Goal: Task Accomplishment & Management: Manage account settings

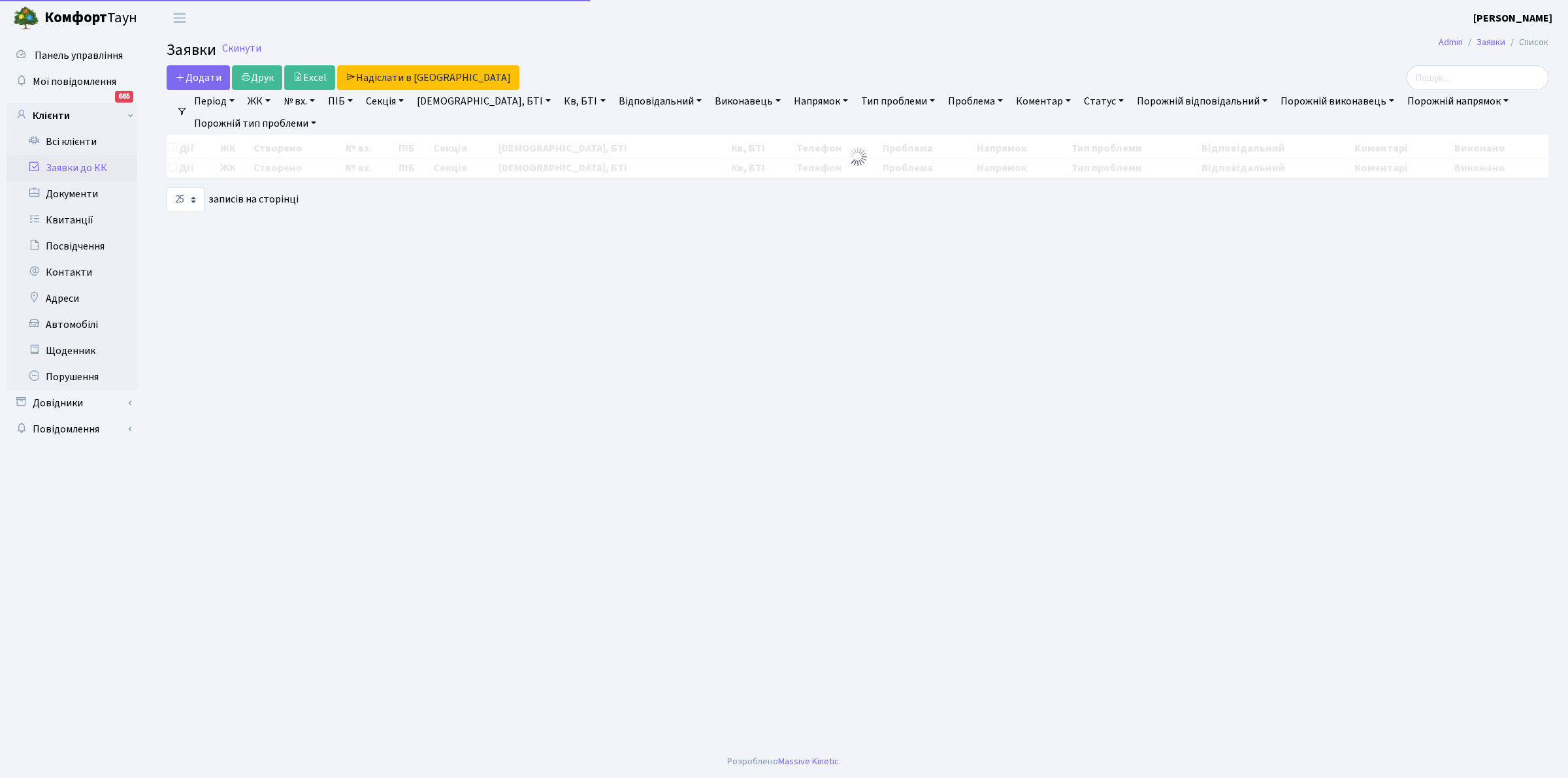
select select "25"
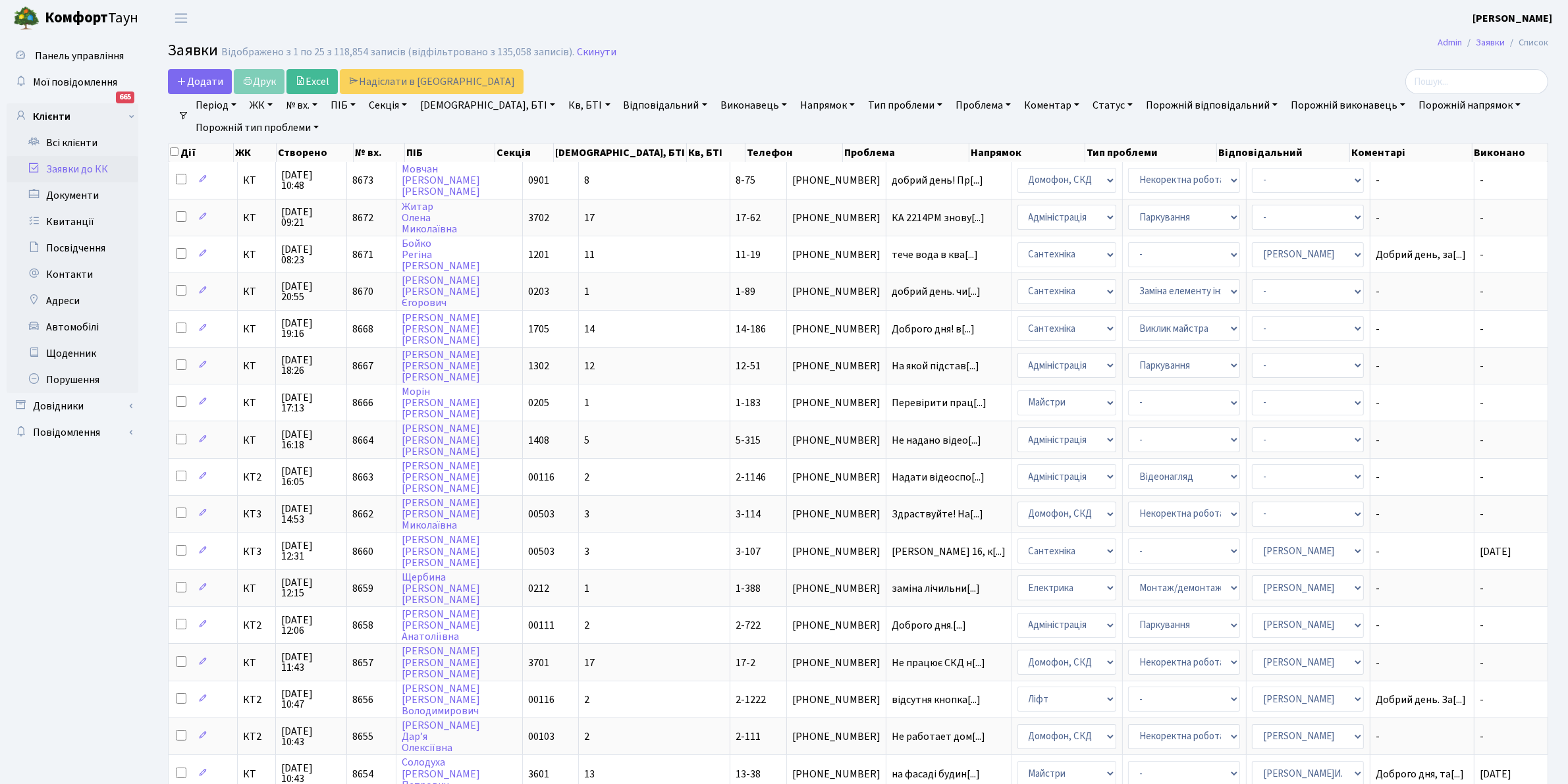
drag, startPoint x: 1524, startPoint y: 484, endPoint x: 1554, endPoint y: 484, distance: 30.0
drag, startPoint x: 1554, startPoint y: 484, endPoint x: 716, endPoint y: 16, distance: 959.8
click at [716, 16] on header "[PERSON_NAME] [PERSON_NAME] Мій обліковий запис Вийти" at bounding box center [784, 18] width 1568 height 36
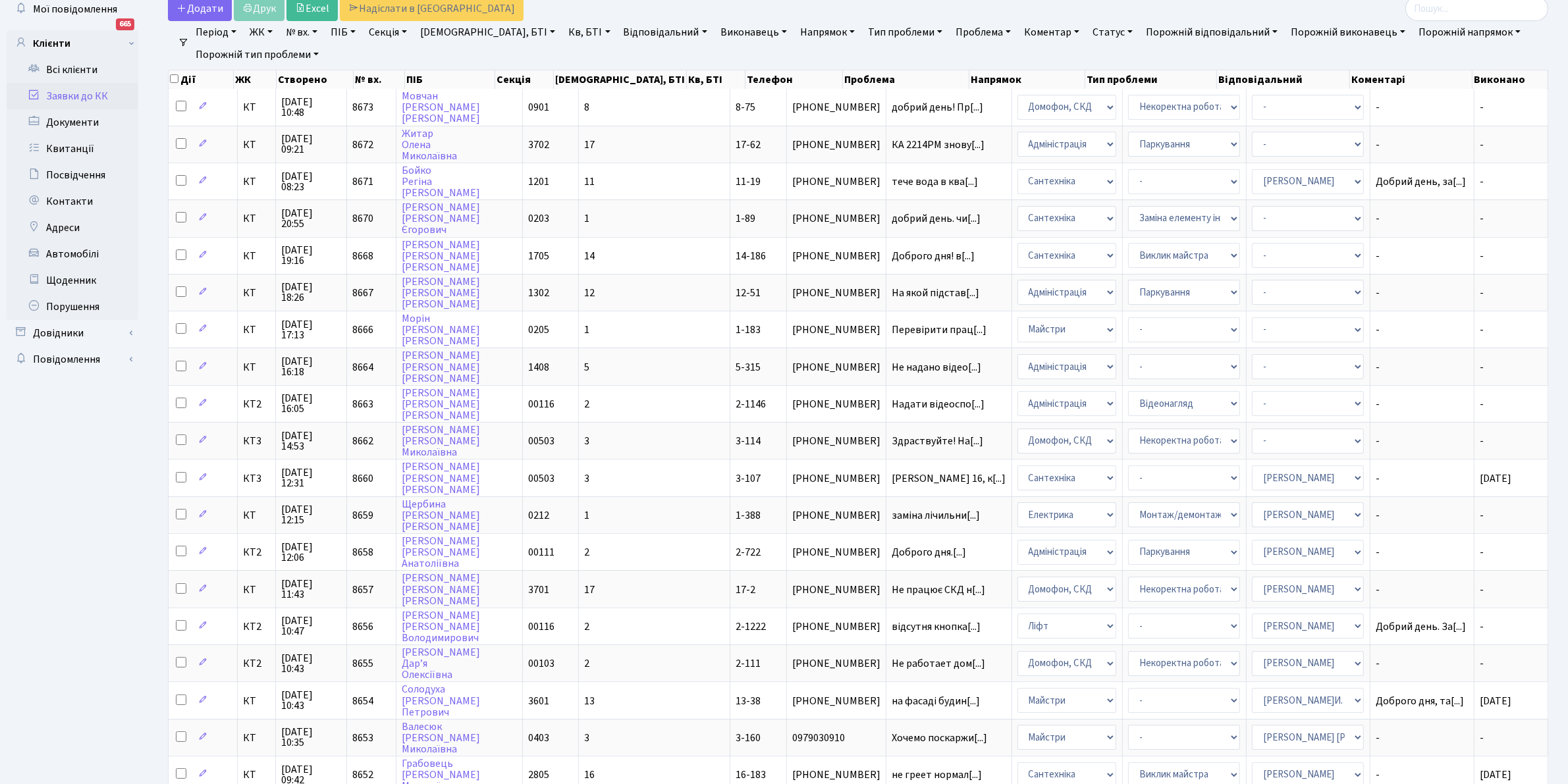
scroll to position [66, 0]
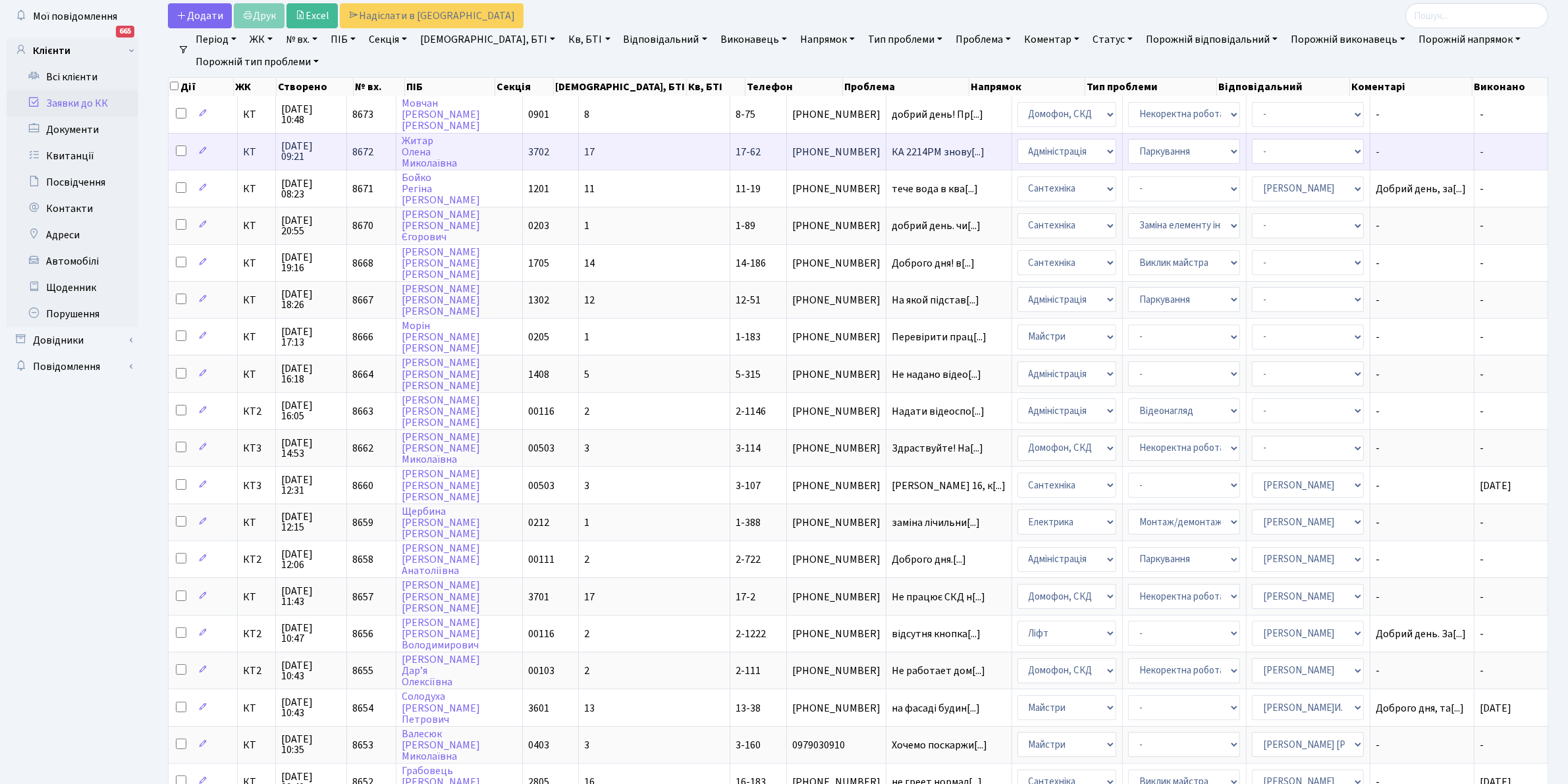
click at [886, 144] on td "КА 2214РМ знову[...]" at bounding box center [949, 151] width 126 height 37
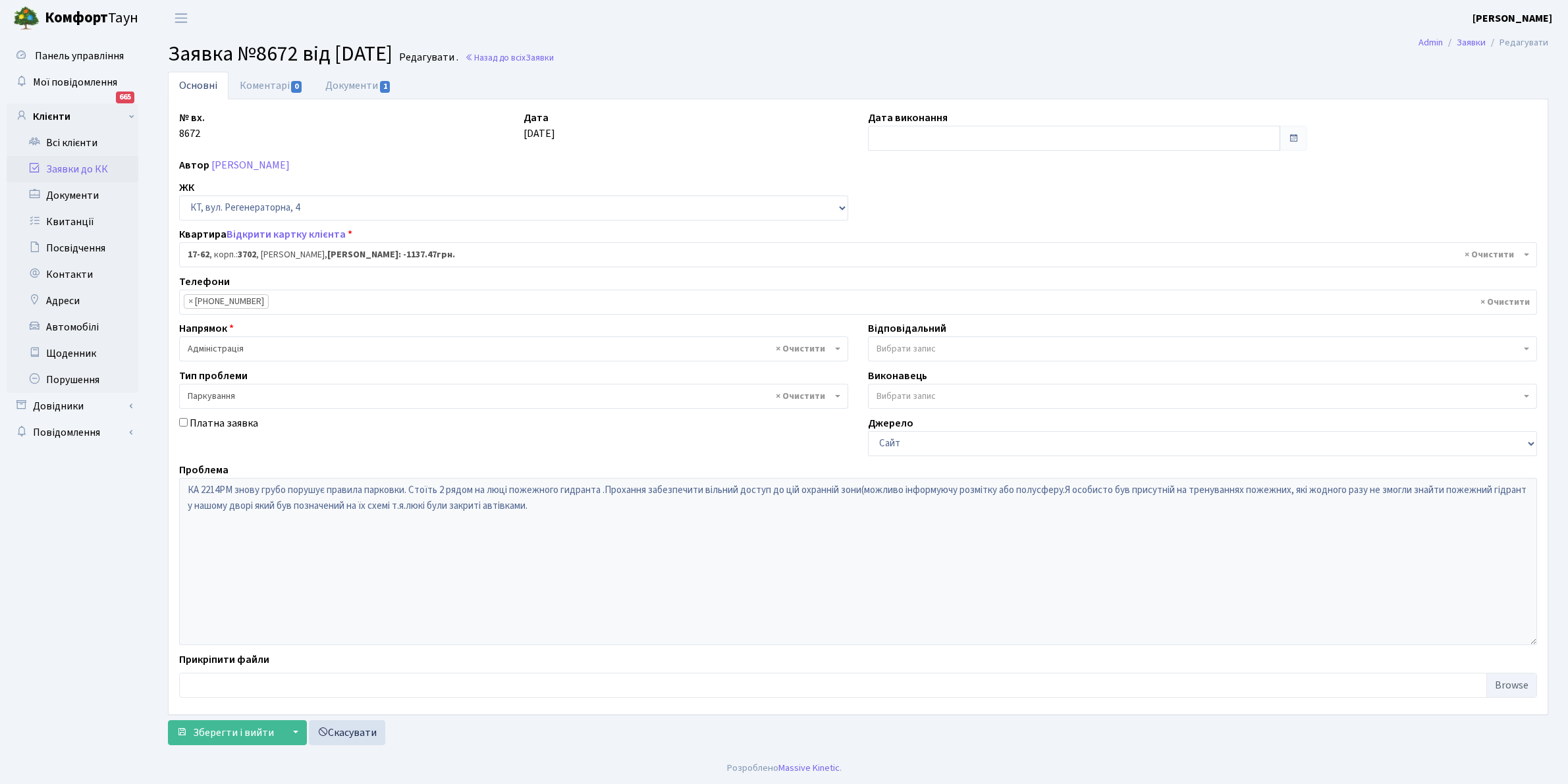
select select "9016"
select select "66"
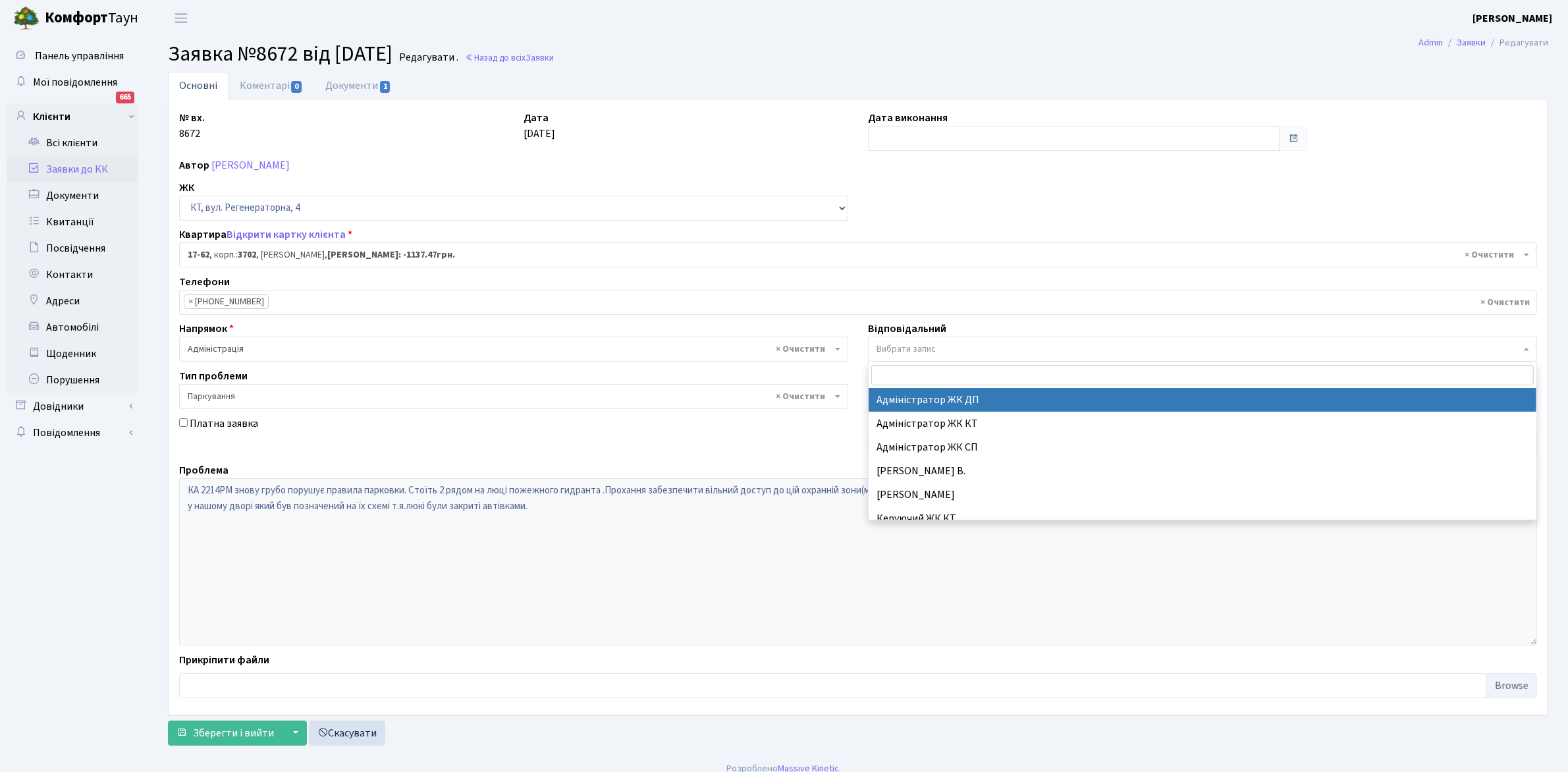
click at [935, 348] on span "Вибрати запис" at bounding box center [906, 349] width 59 height 14
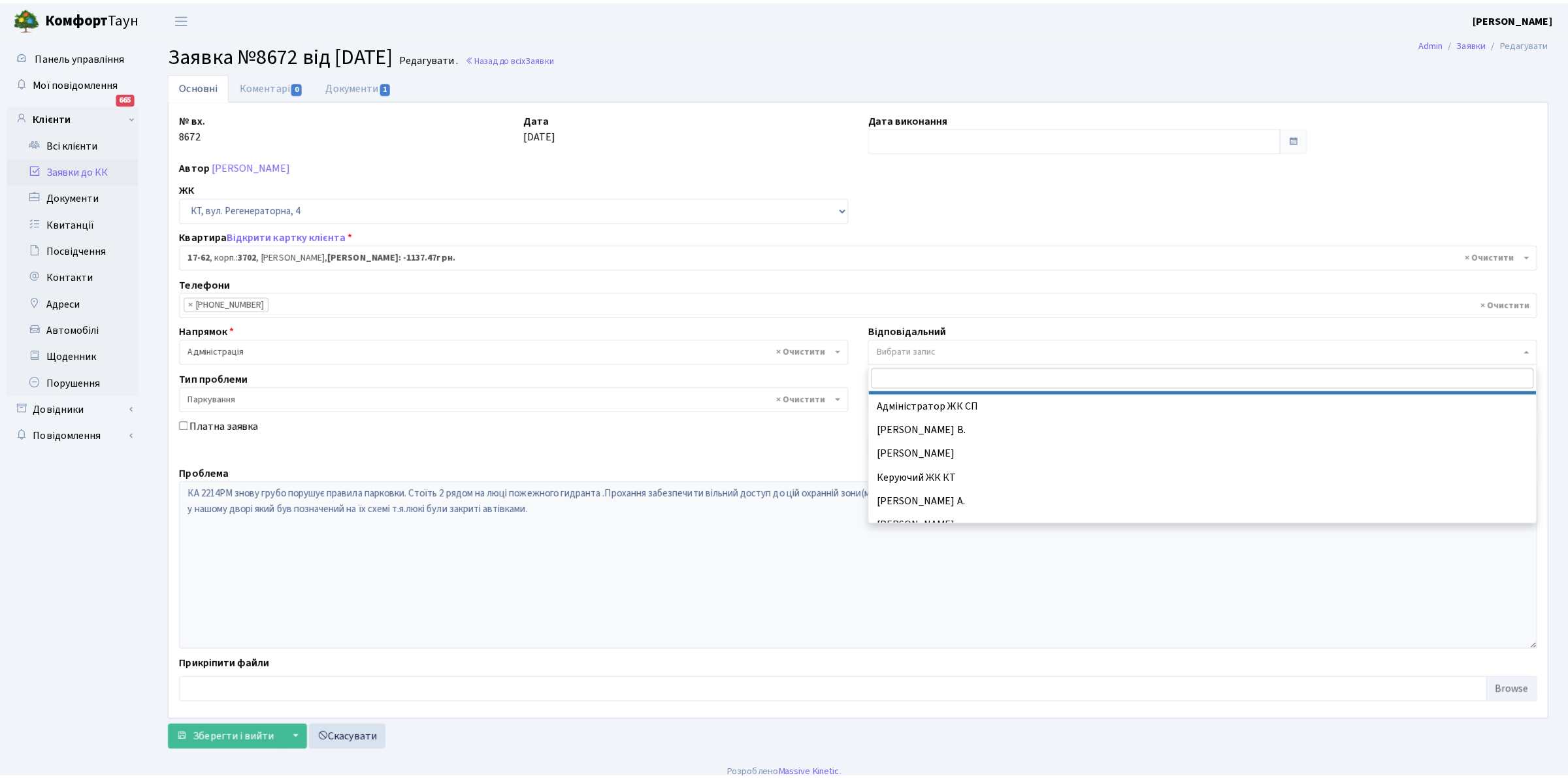
scroll to position [18, 0]
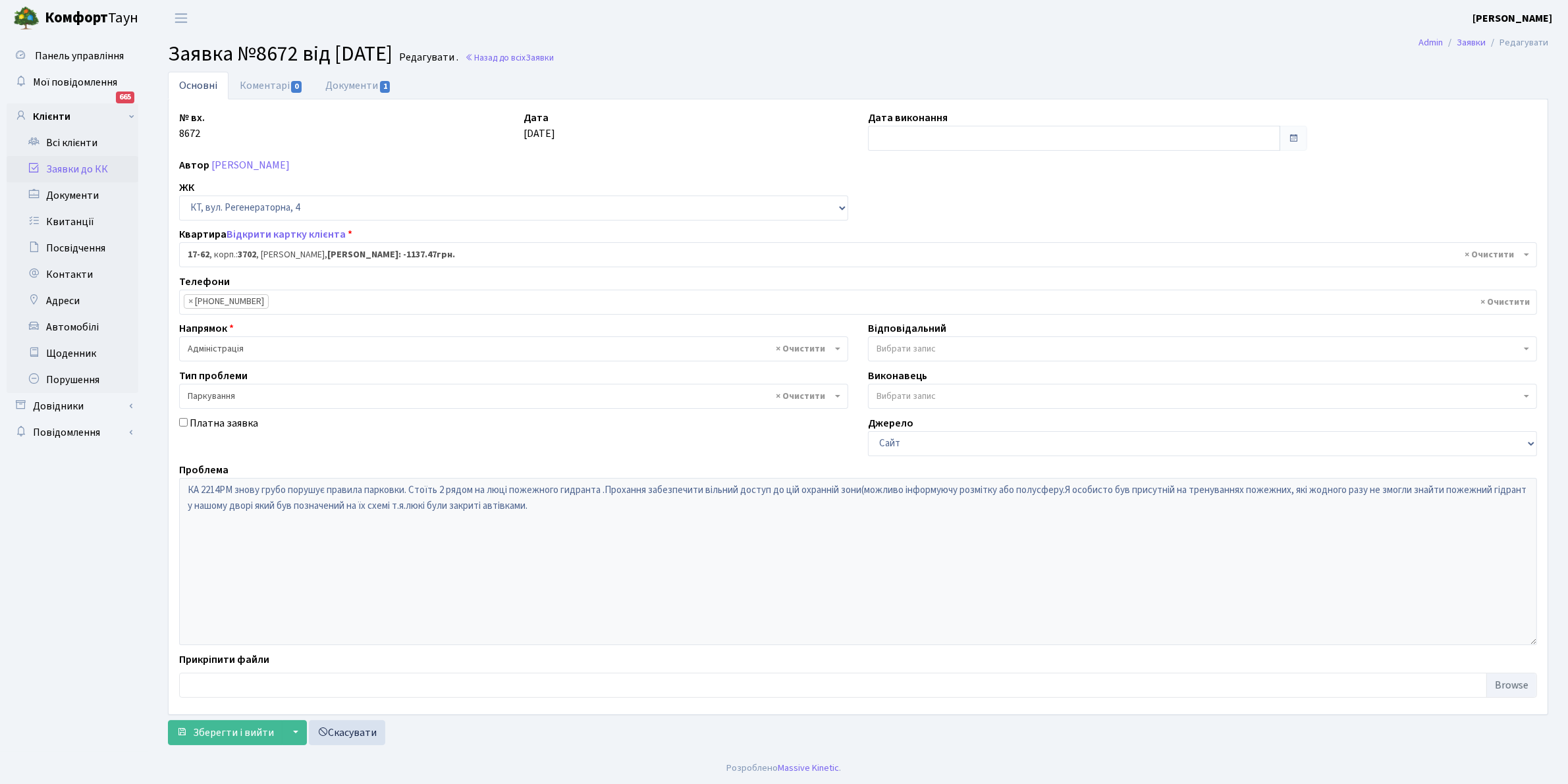
click at [601, 440] on div "Платна заявка" at bounding box center [514, 436] width 688 height 40
click at [356, 83] on link "Документи 1" at bounding box center [358, 85] width 88 height 27
select select "25"
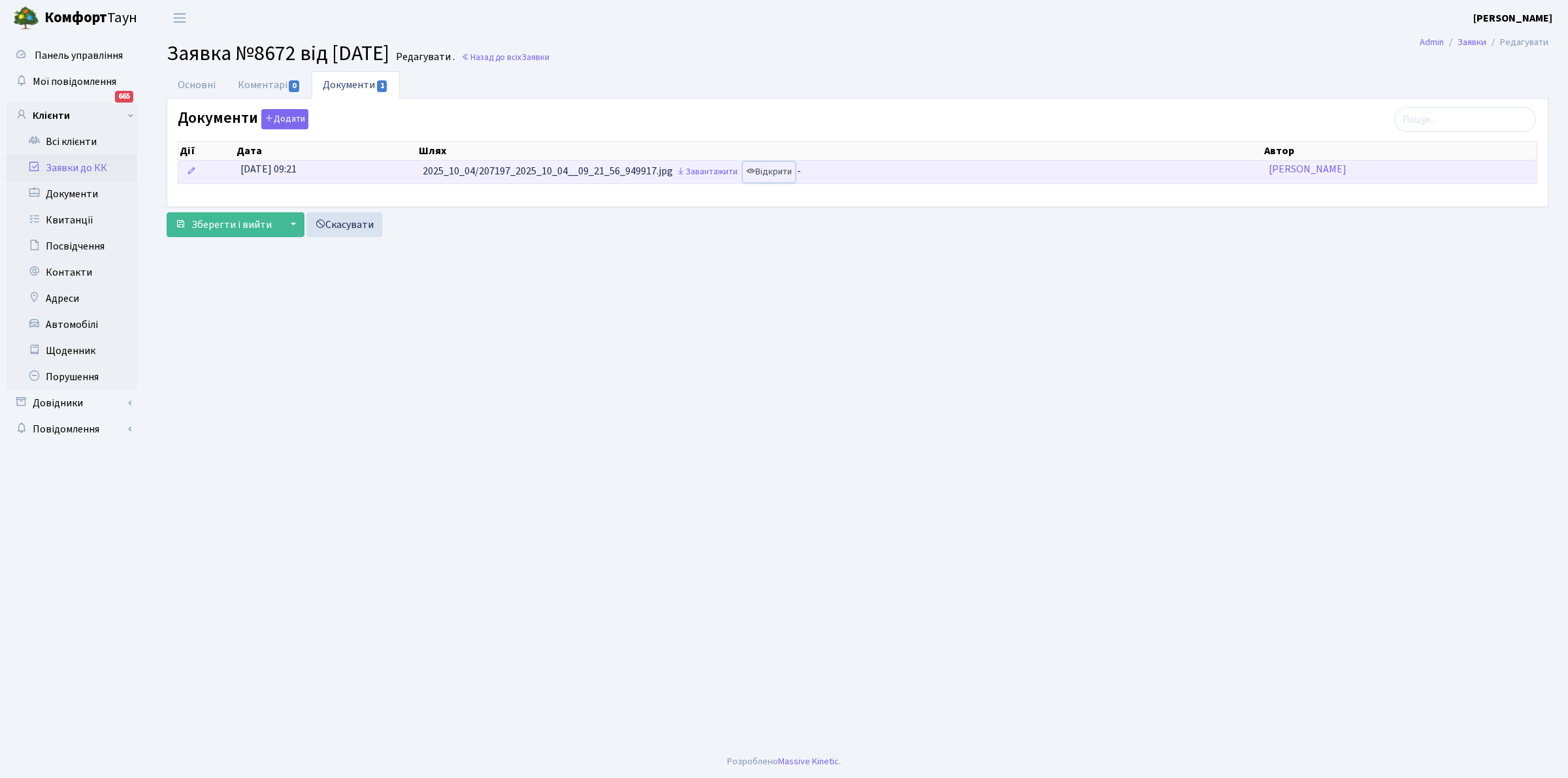
click at [786, 171] on link "Відкрити" at bounding box center [769, 172] width 52 height 20
click at [788, 172] on link "Відкрити" at bounding box center [769, 172] width 52 height 20
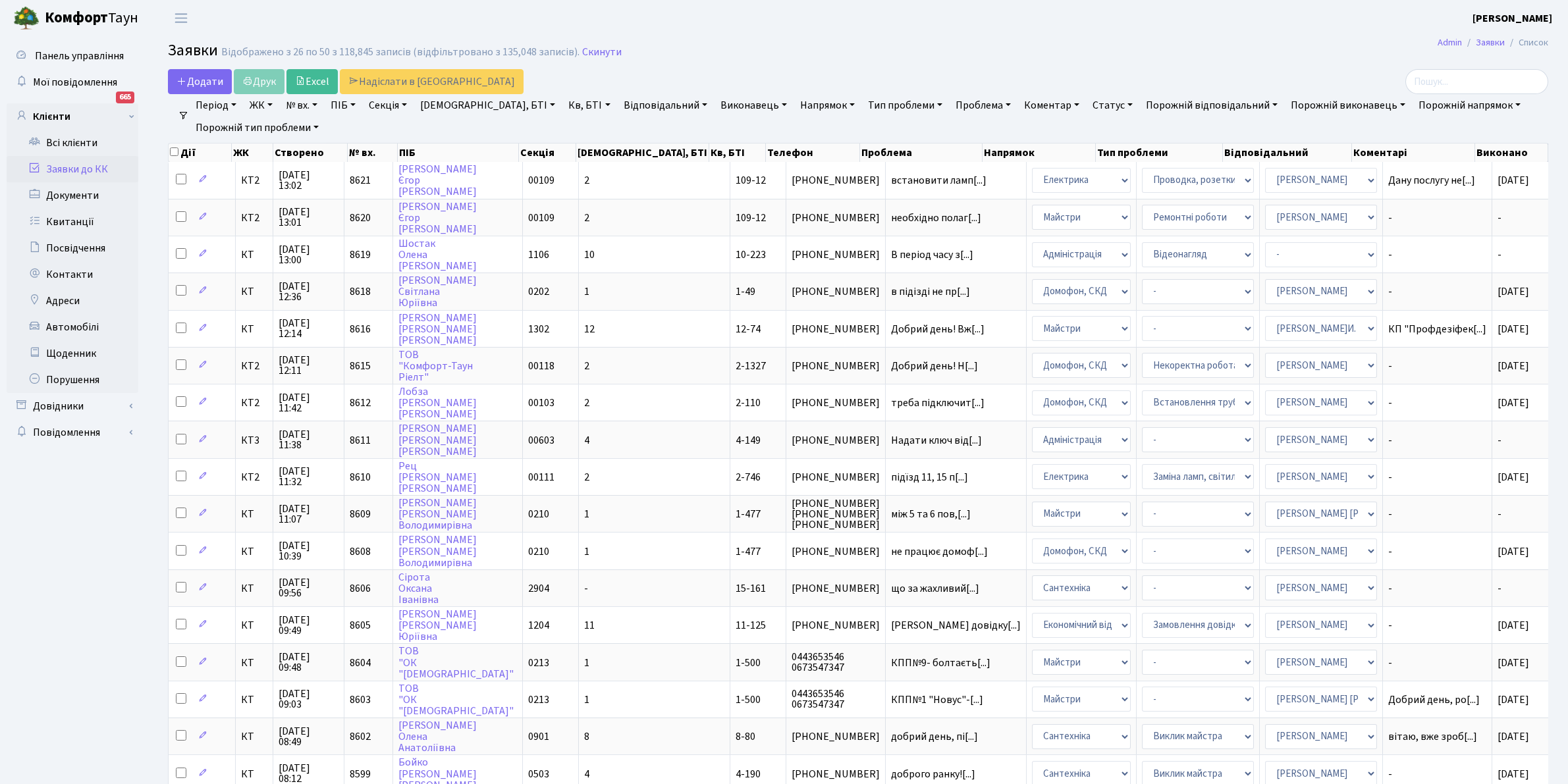
select select "25"
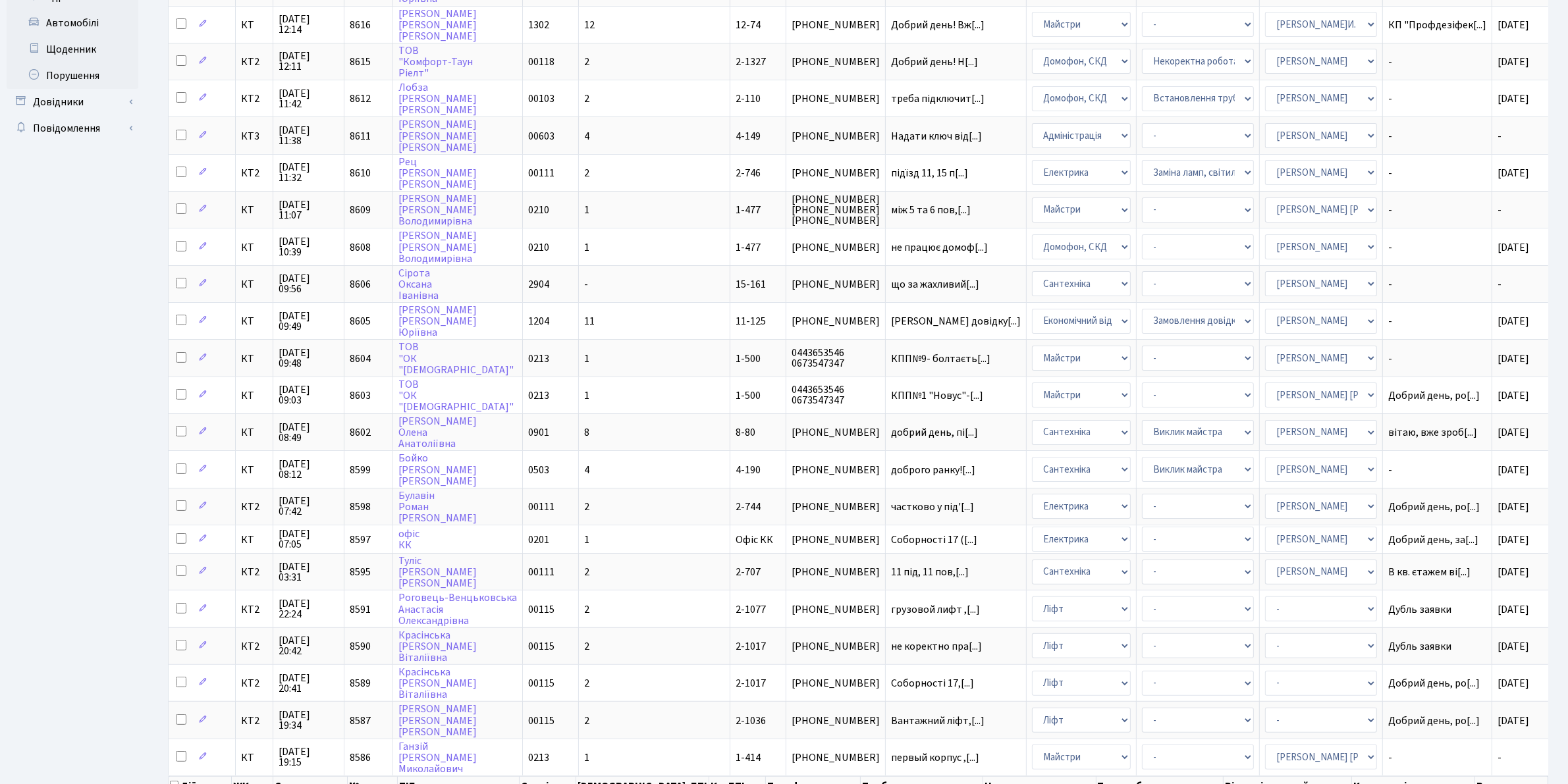
scroll to position [366, 0]
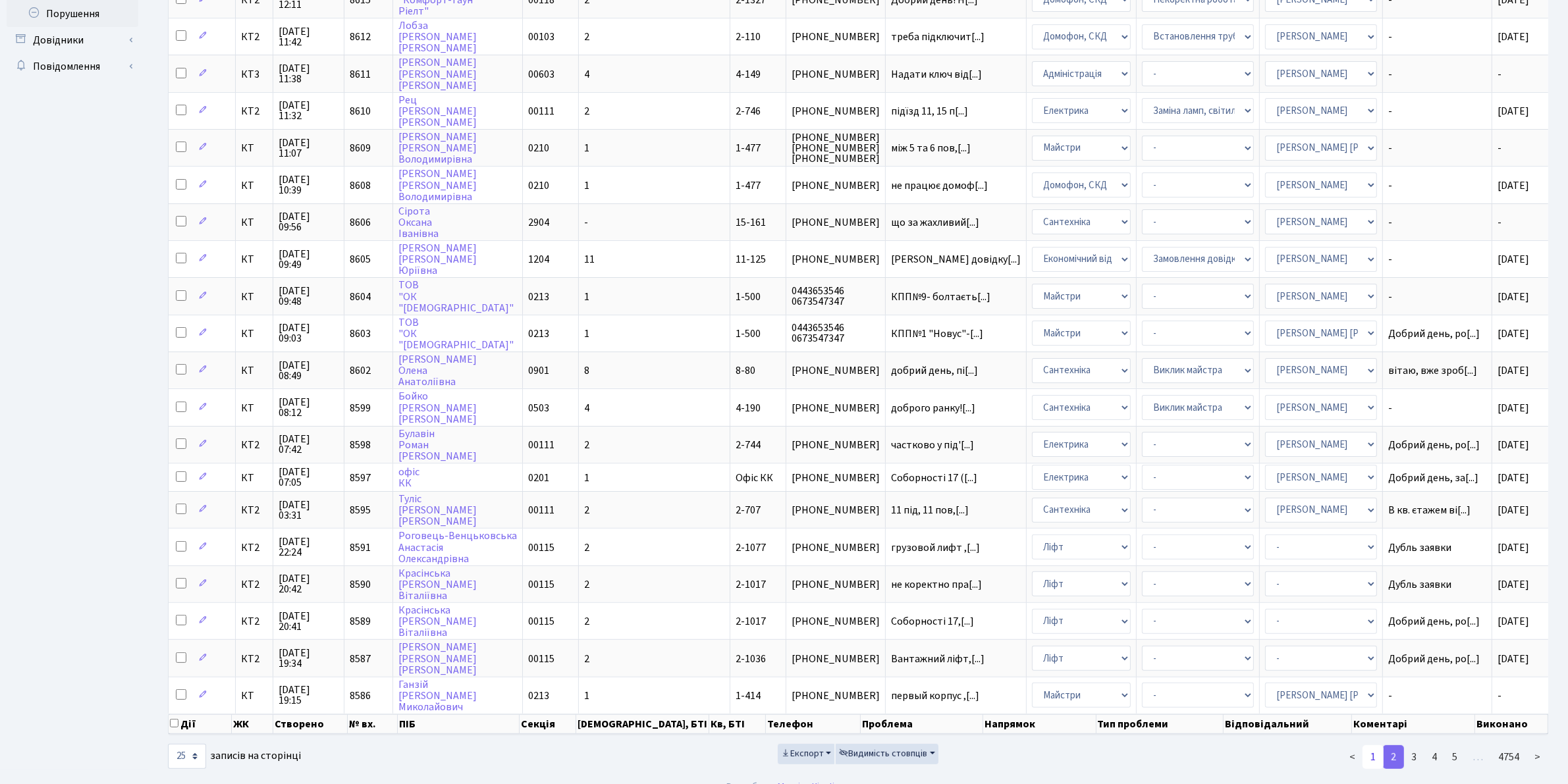
click at [1370, 745] on link "1" at bounding box center [1372, 756] width 21 height 24
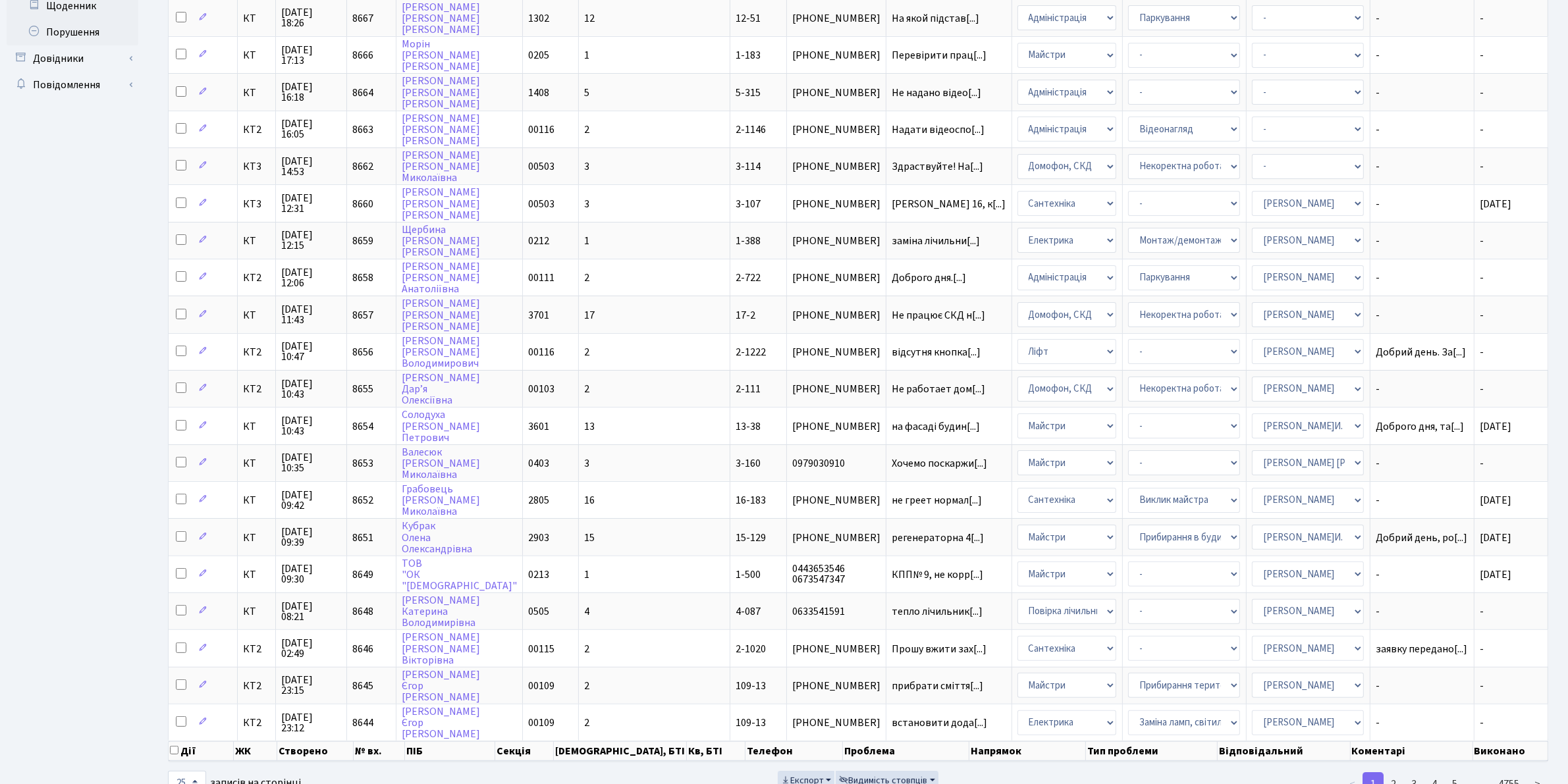
scroll to position [0, 0]
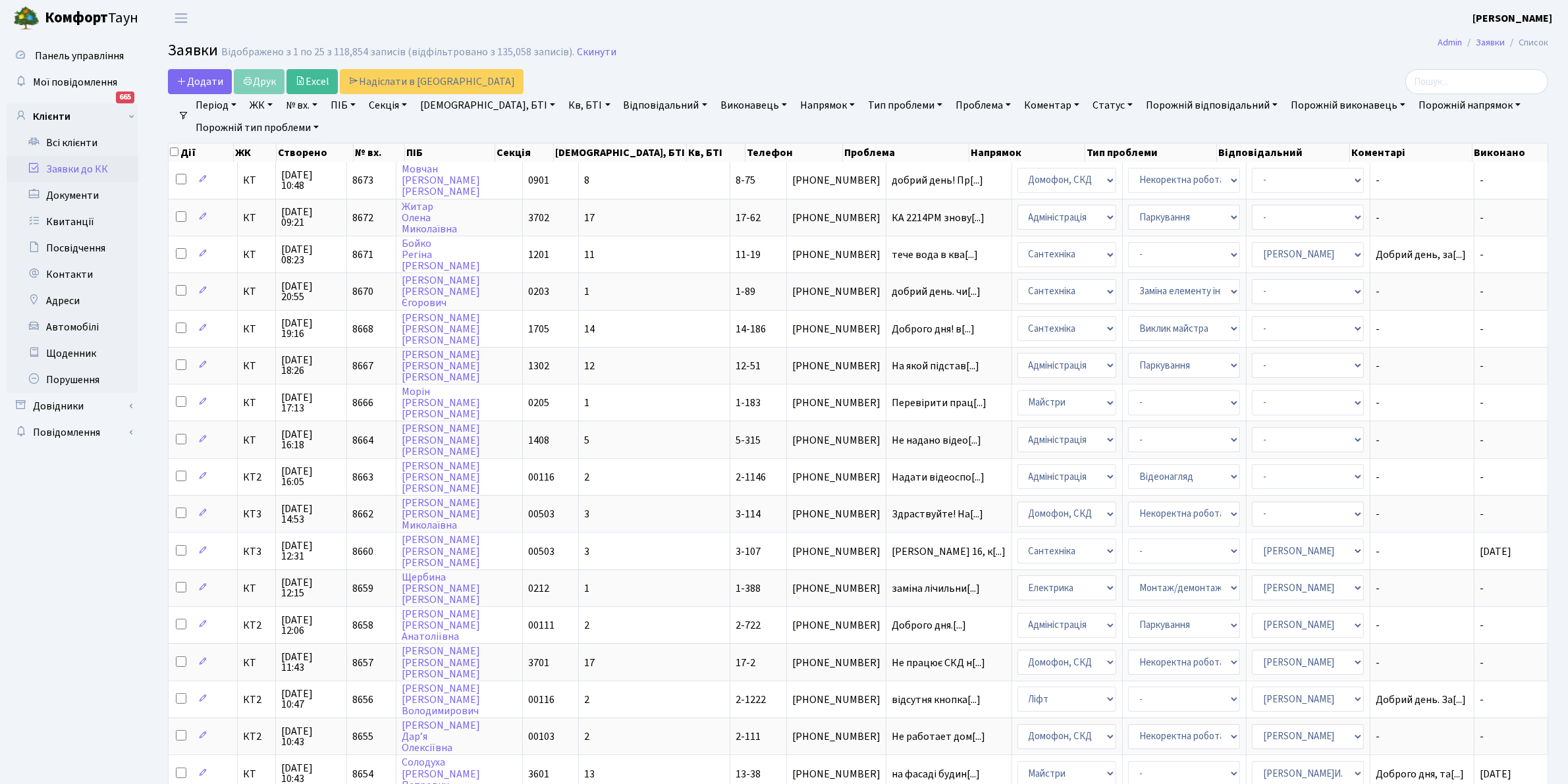
click at [618, 103] on link "Відповідальний" at bounding box center [666, 105] width 94 height 22
click at [510, 71] on div "Додати Друк Excel Надіслати в КАН" at bounding box center [624, 81] width 913 height 25
